Goal: Navigation & Orientation: Find specific page/section

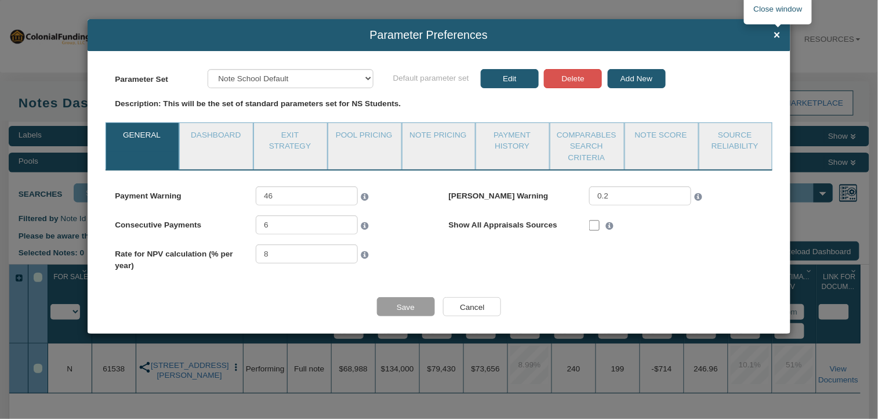
click at [775, 29] on span "×" at bounding box center [777, 35] width 7 height 13
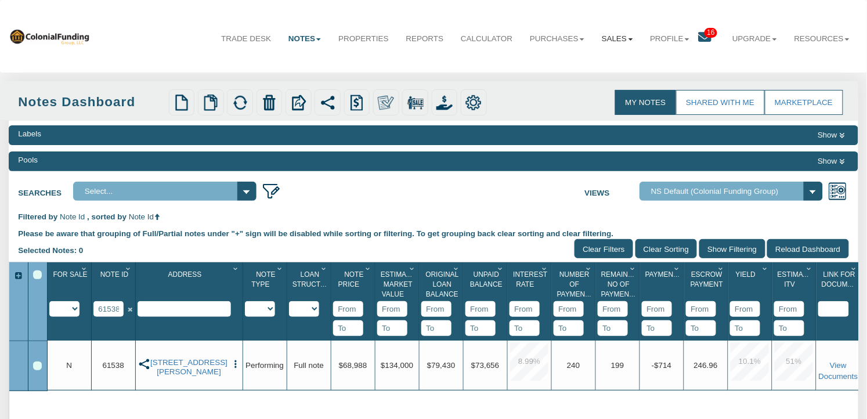
click at [628, 38] on b at bounding box center [630, 39] width 5 height 2
click at [575, 66] on link "Offers" at bounding box center [591, 64] width 100 height 15
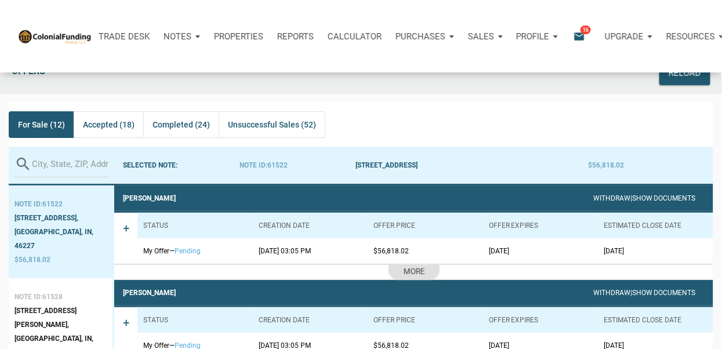
scroll to position [77, 0]
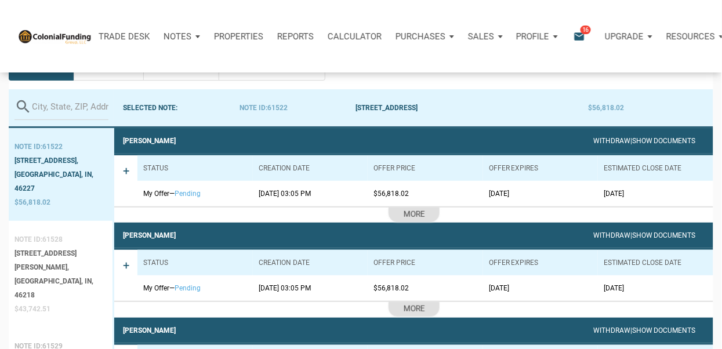
click at [45, 247] on div "[STREET_ADDRESS][PERSON_NAME]," at bounding box center [61, 261] width 92 height 28
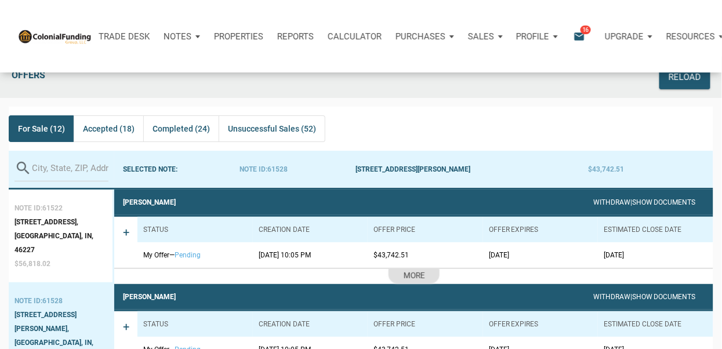
scroll to position [0, 0]
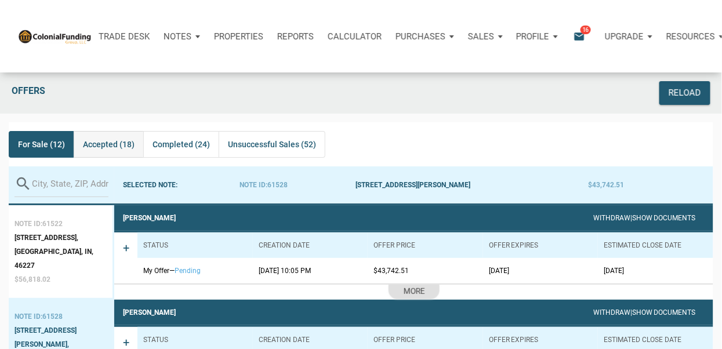
click at [99, 146] on span "Accepted (18)" at bounding box center [109, 144] width 52 height 14
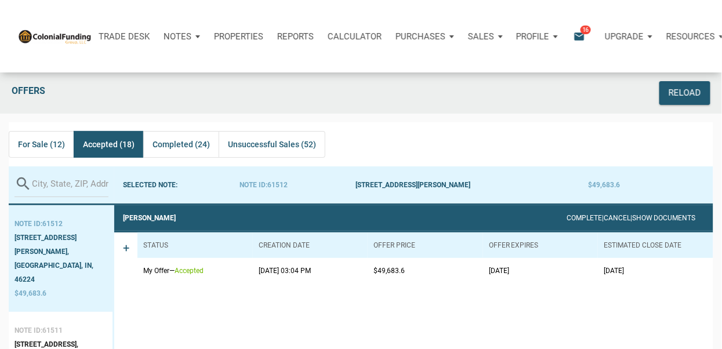
scroll to position [77, 0]
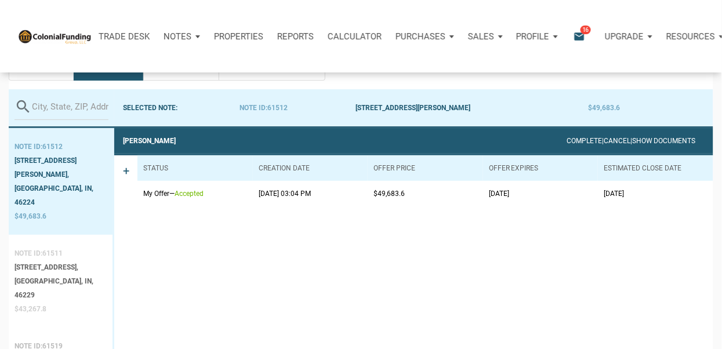
click at [58, 260] on div "[STREET_ADDRESS]," at bounding box center [61, 267] width 92 height 14
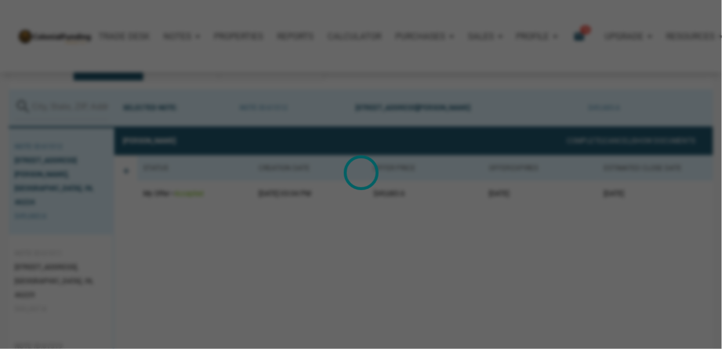
scroll to position [73, 0]
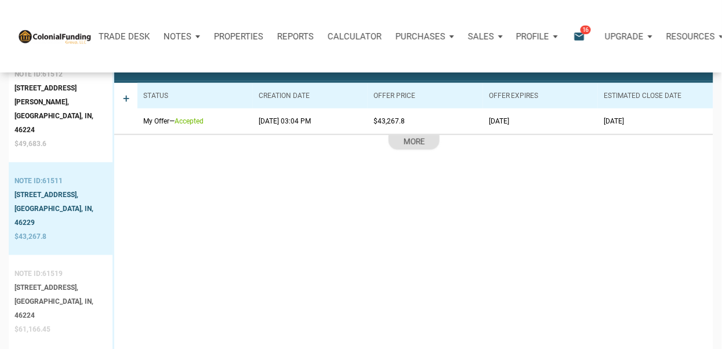
click at [51, 281] on div "[STREET_ADDRESS]," at bounding box center [61, 288] width 92 height 14
